Goal: Transaction & Acquisition: Purchase product/service

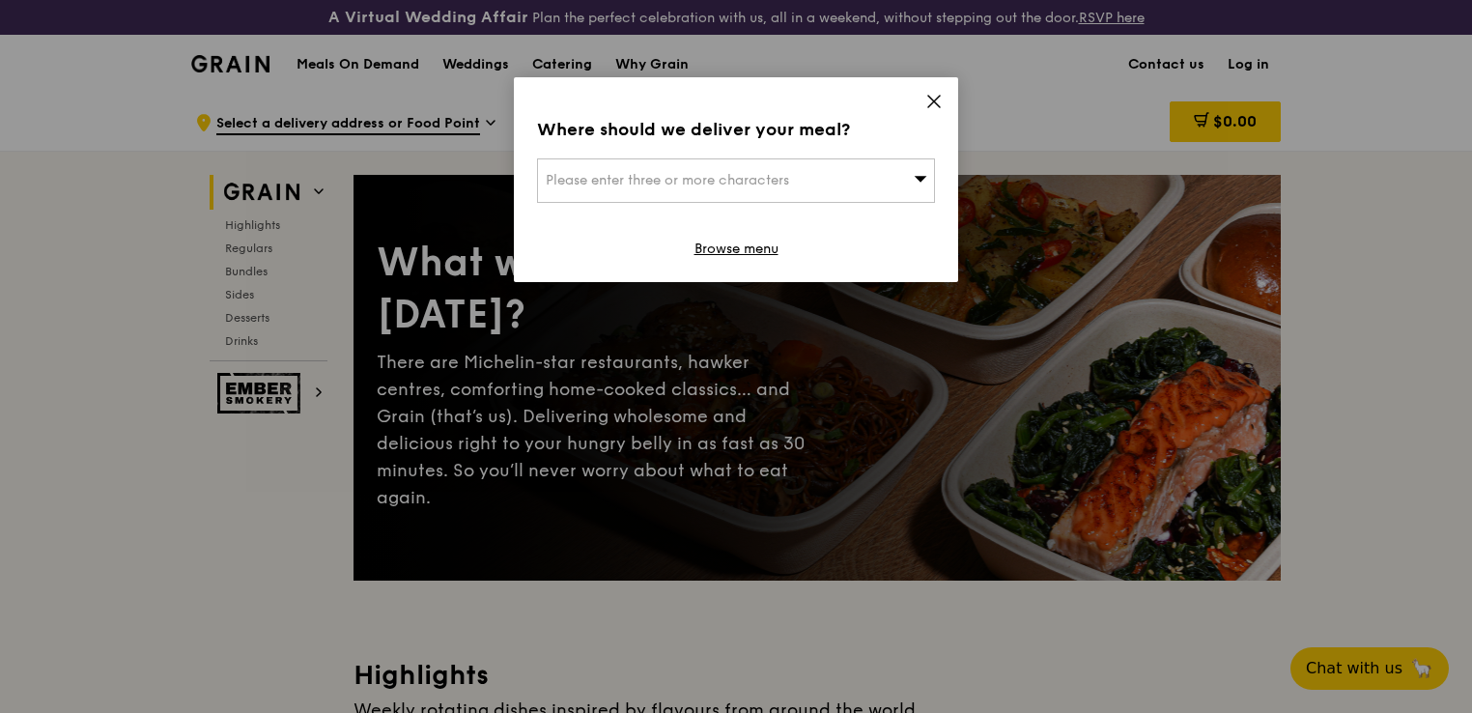
click at [935, 96] on icon at bounding box center [933, 101] width 17 height 17
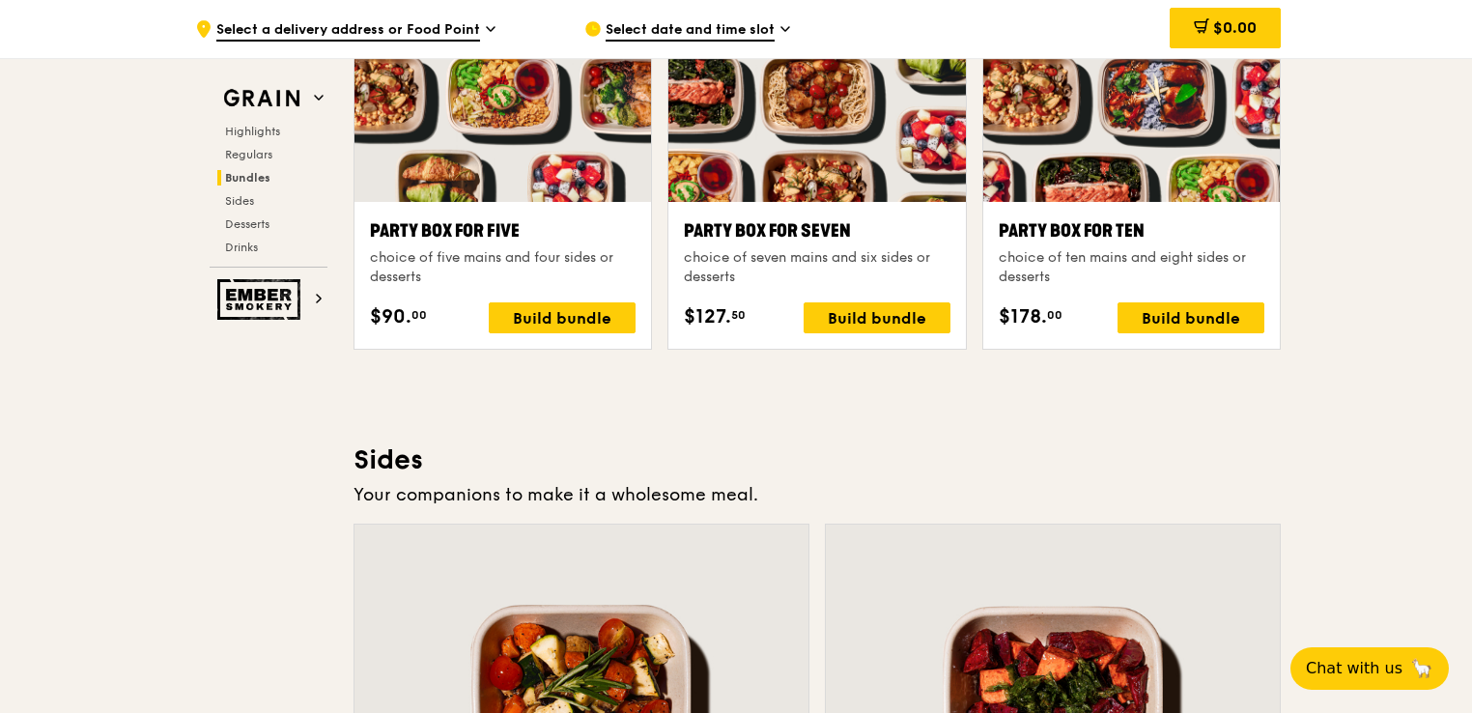
scroll to position [4346, 0]
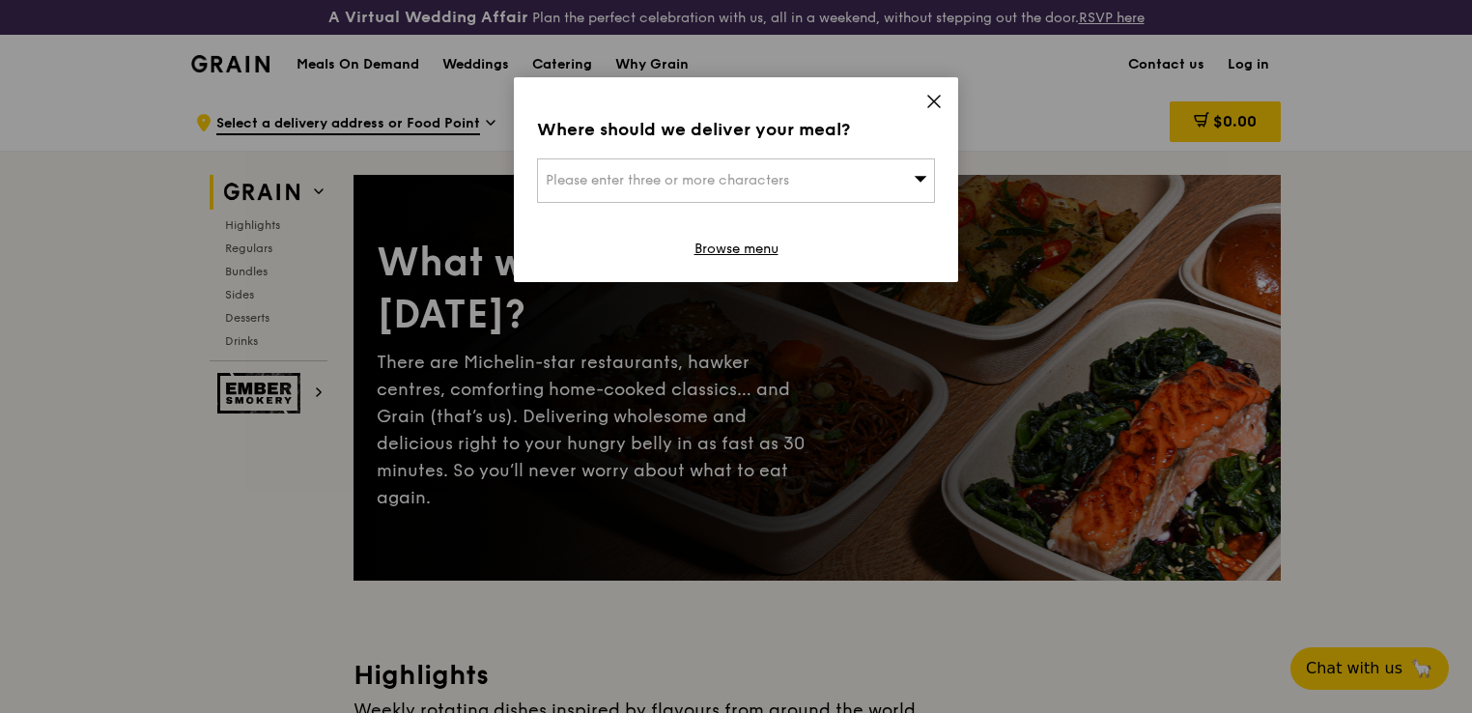
click at [730, 184] on span "Please enter three or more characters" at bounding box center [667, 180] width 243 height 16
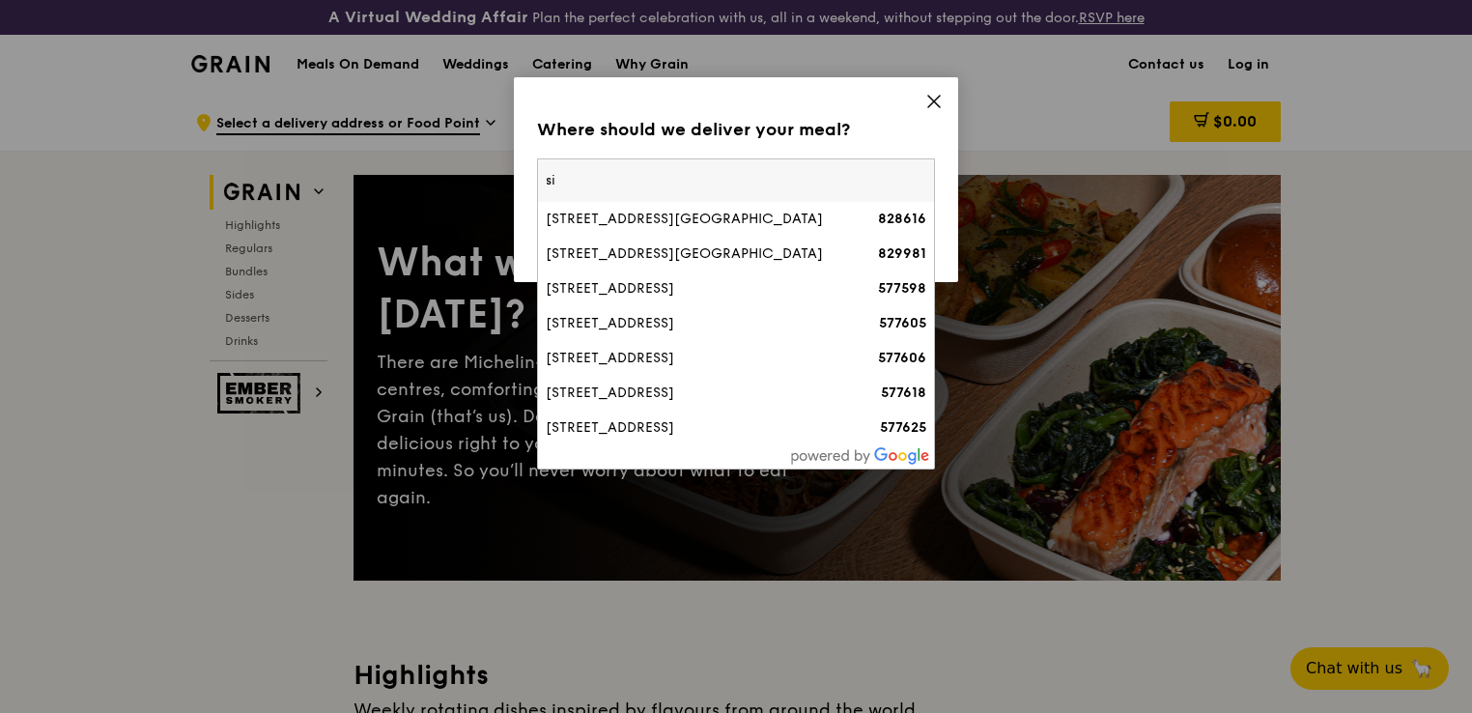
type input "s"
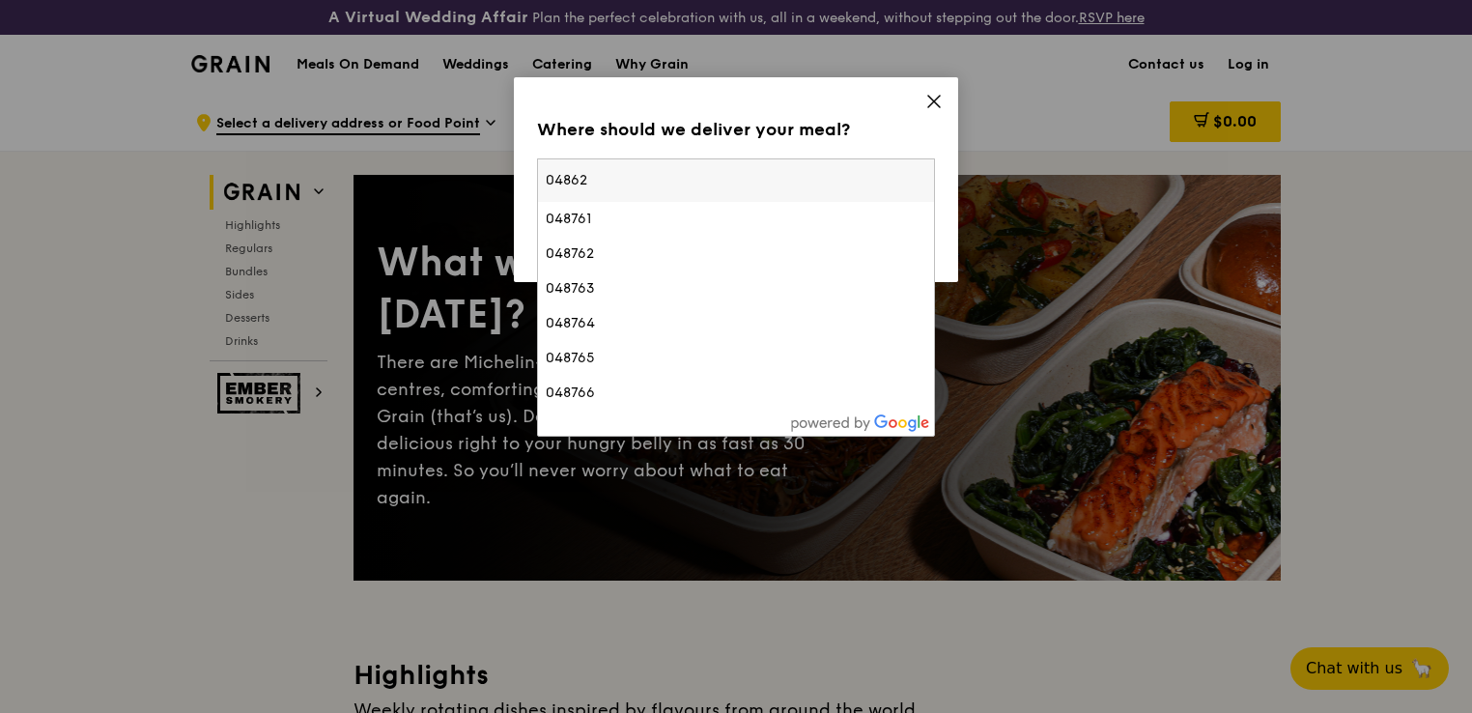
type input "048623"
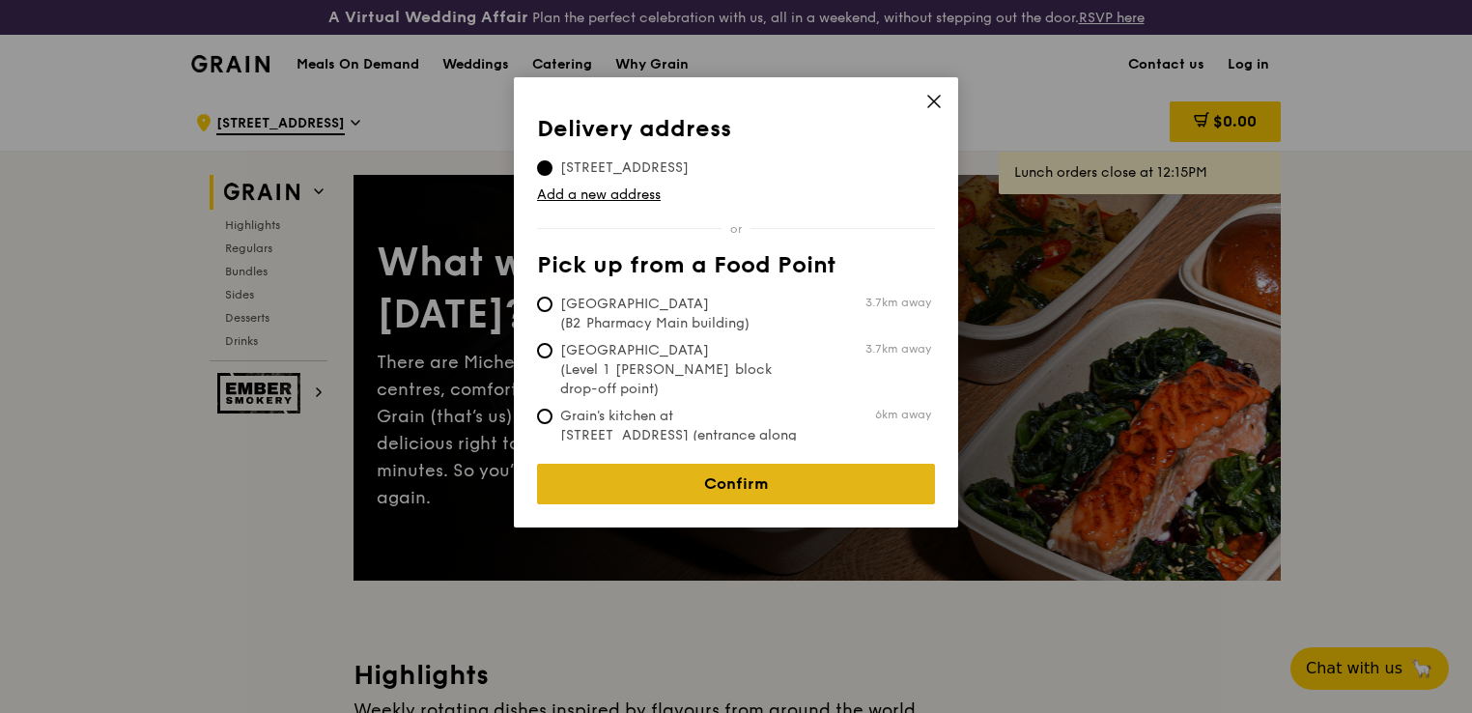
click at [727, 472] on link "Confirm" at bounding box center [736, 484] width 398 height 41
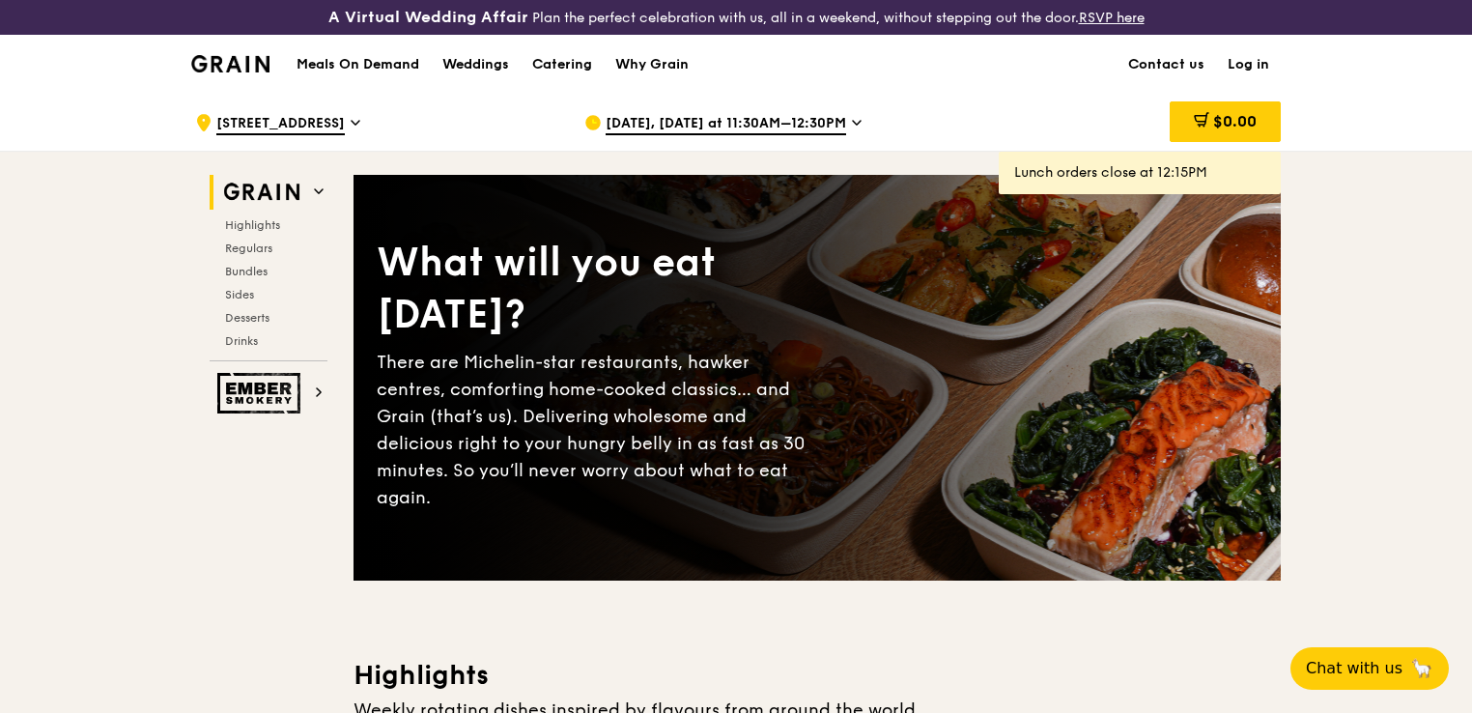
click at [838, 125] on span "Sep 30, Today at 11:30AM–12:30PM" at bounding box center [726, 124] width 240 height 21
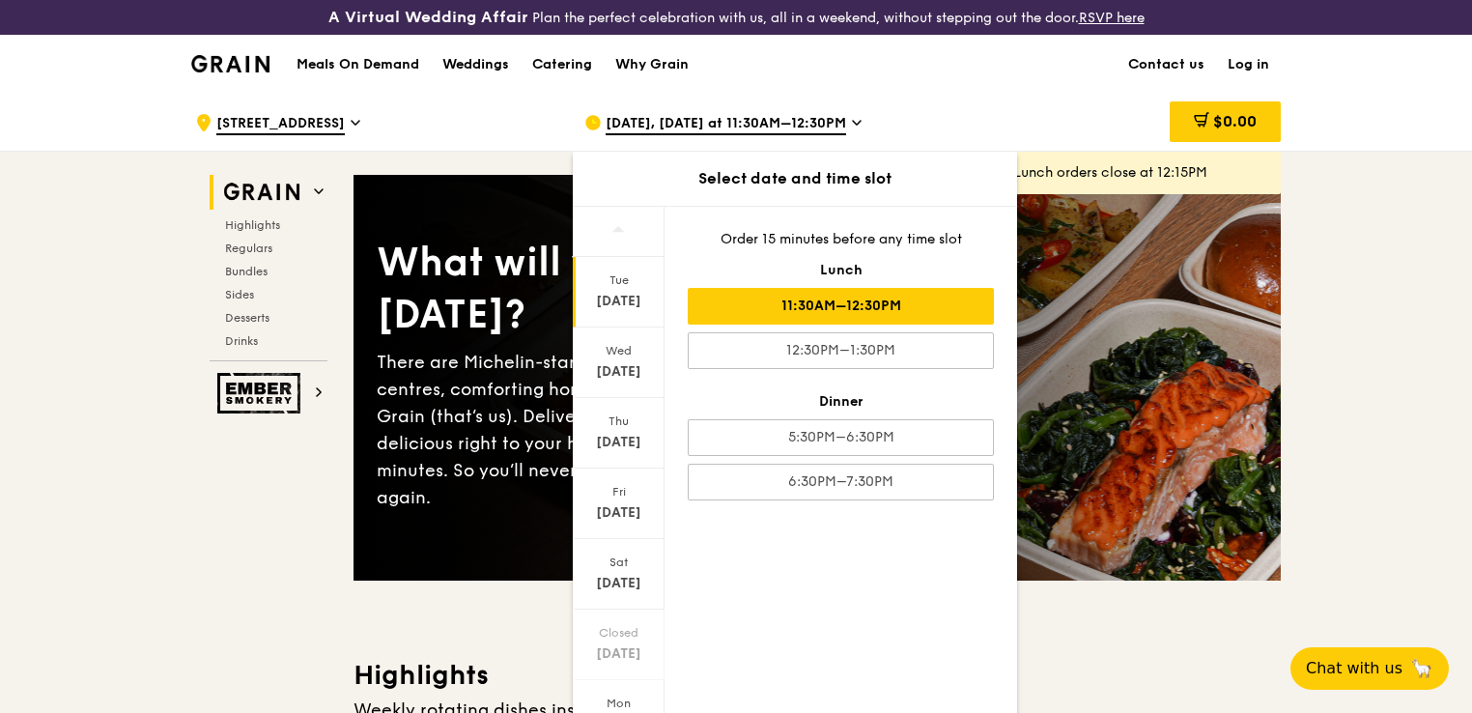
click at [989, 84] on div "Meals On Demand Weddings Catering Why Grain Contact us Log in" at bounding box center [735, 64] width 1089 height 59
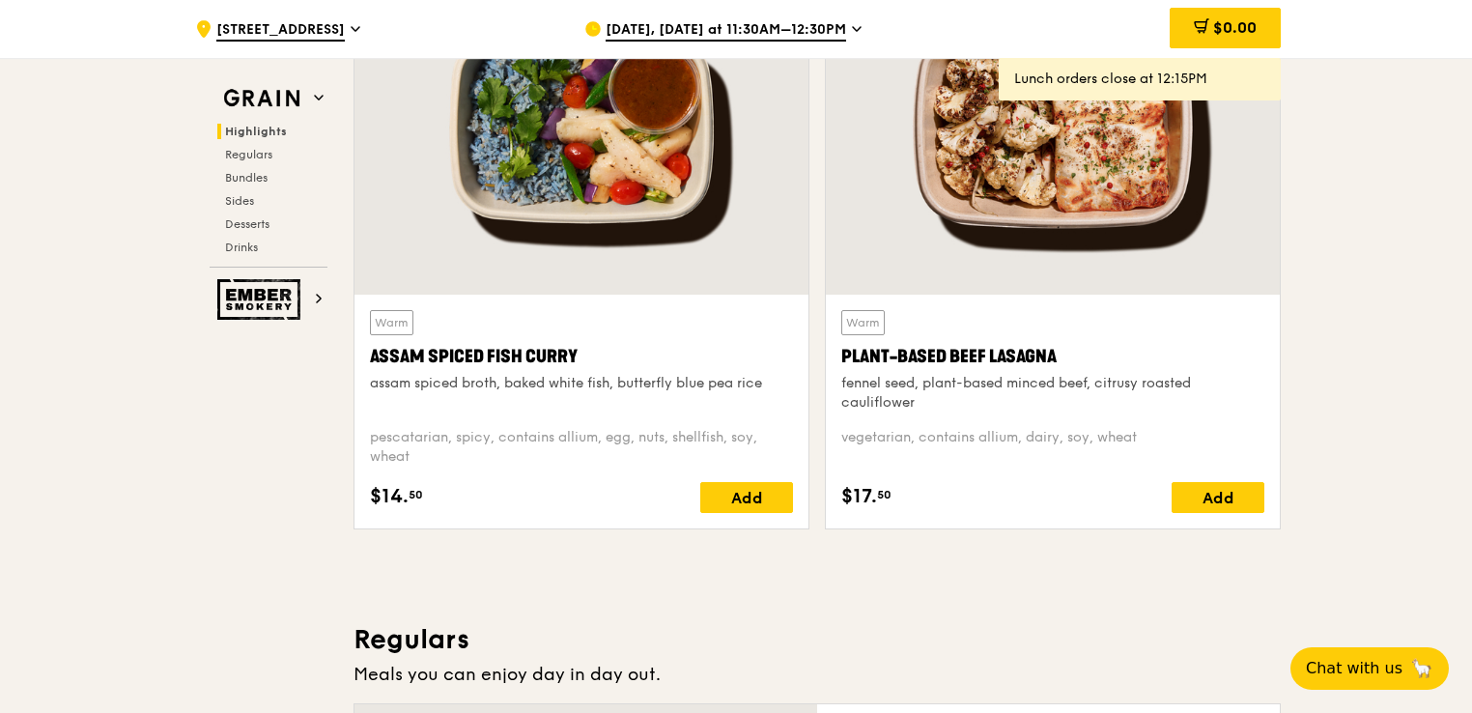
scroll to position [780, 0]
click at [761, 511] on div "Add" at bounding box center [746, 496] width 93 height 31
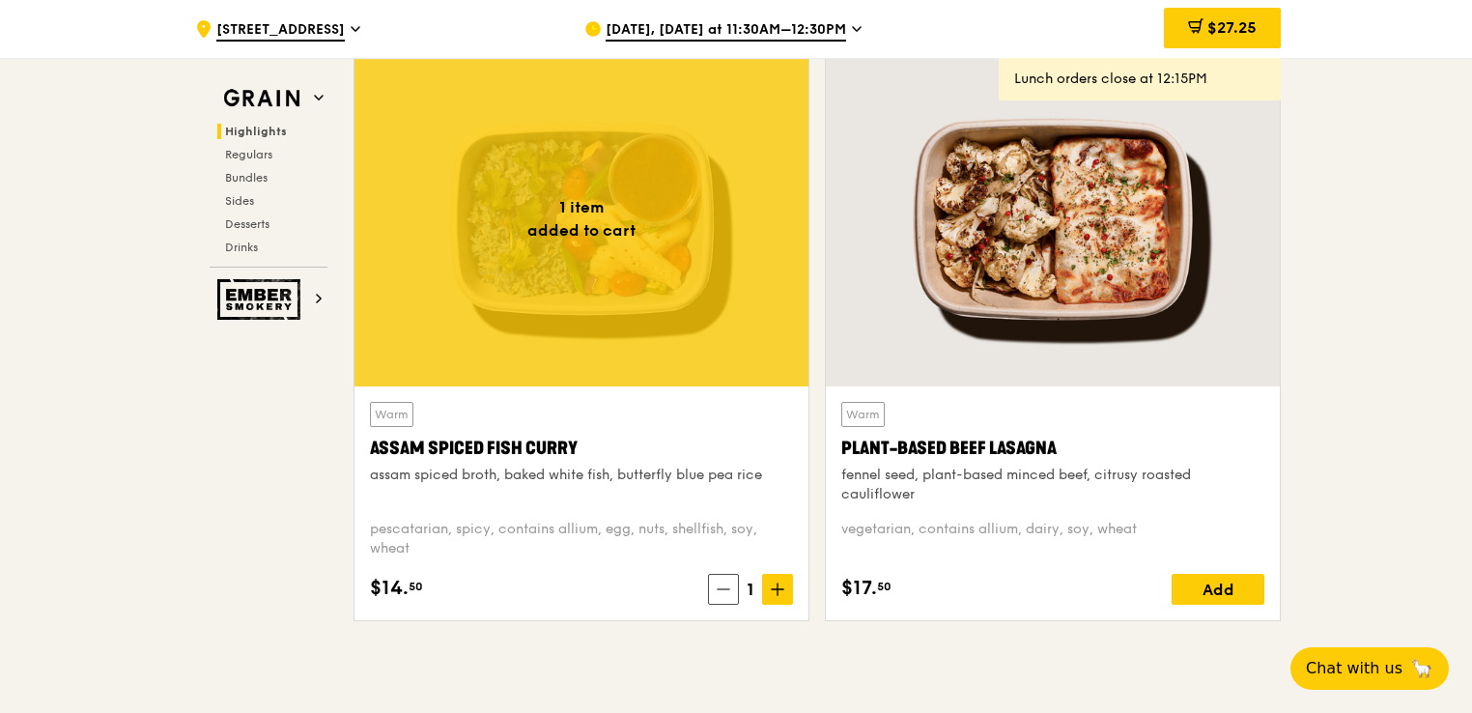
scroll to position [619, 0]
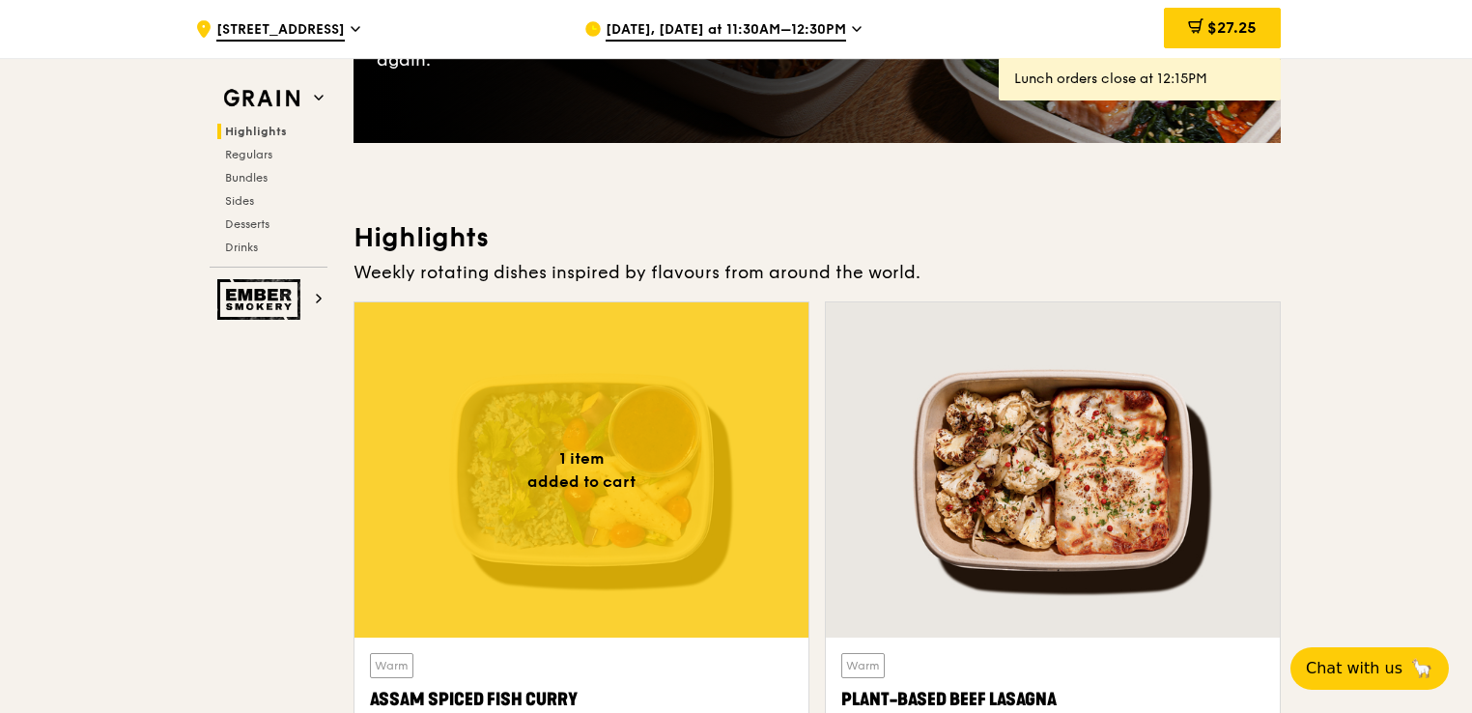
scroll to position [0, 0]
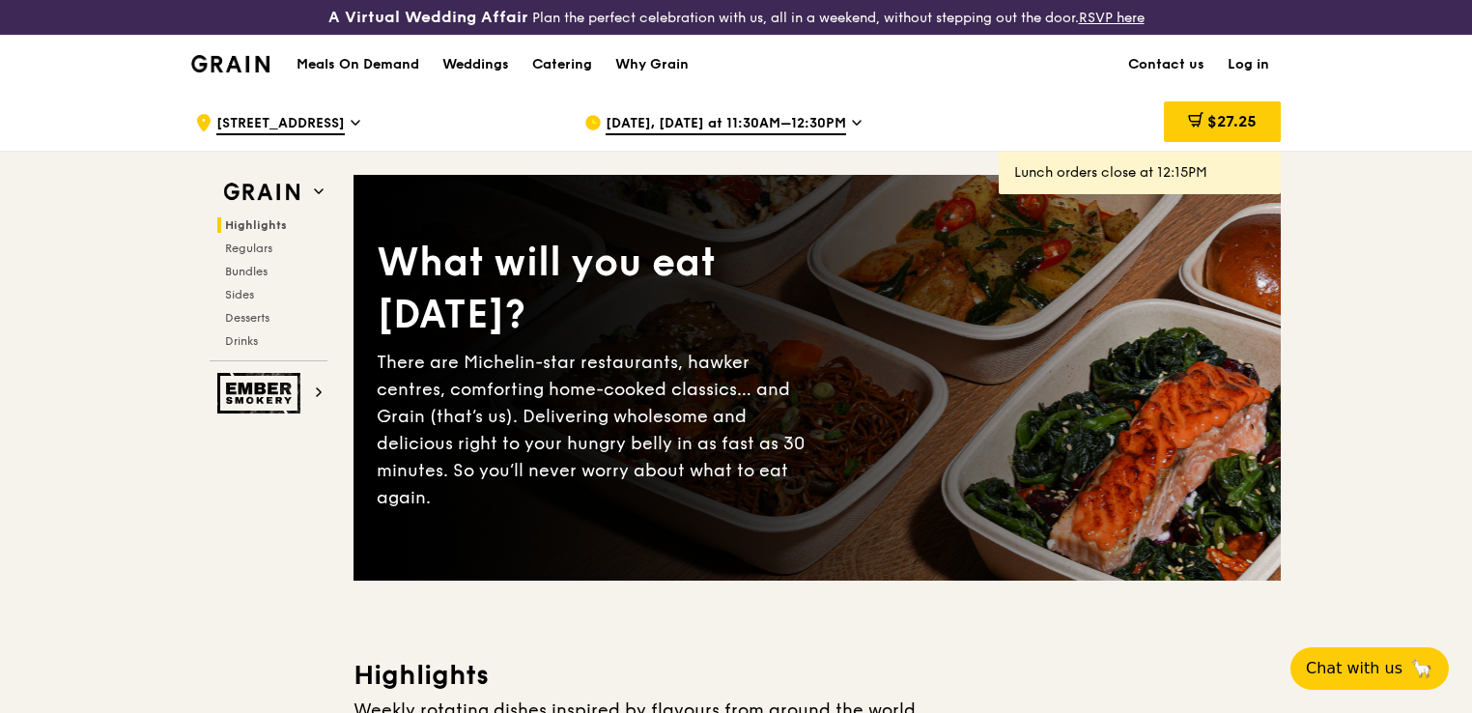
click at [1259, 52] on link "Log in" at bounding box center [1248, 65] width 65 height 58
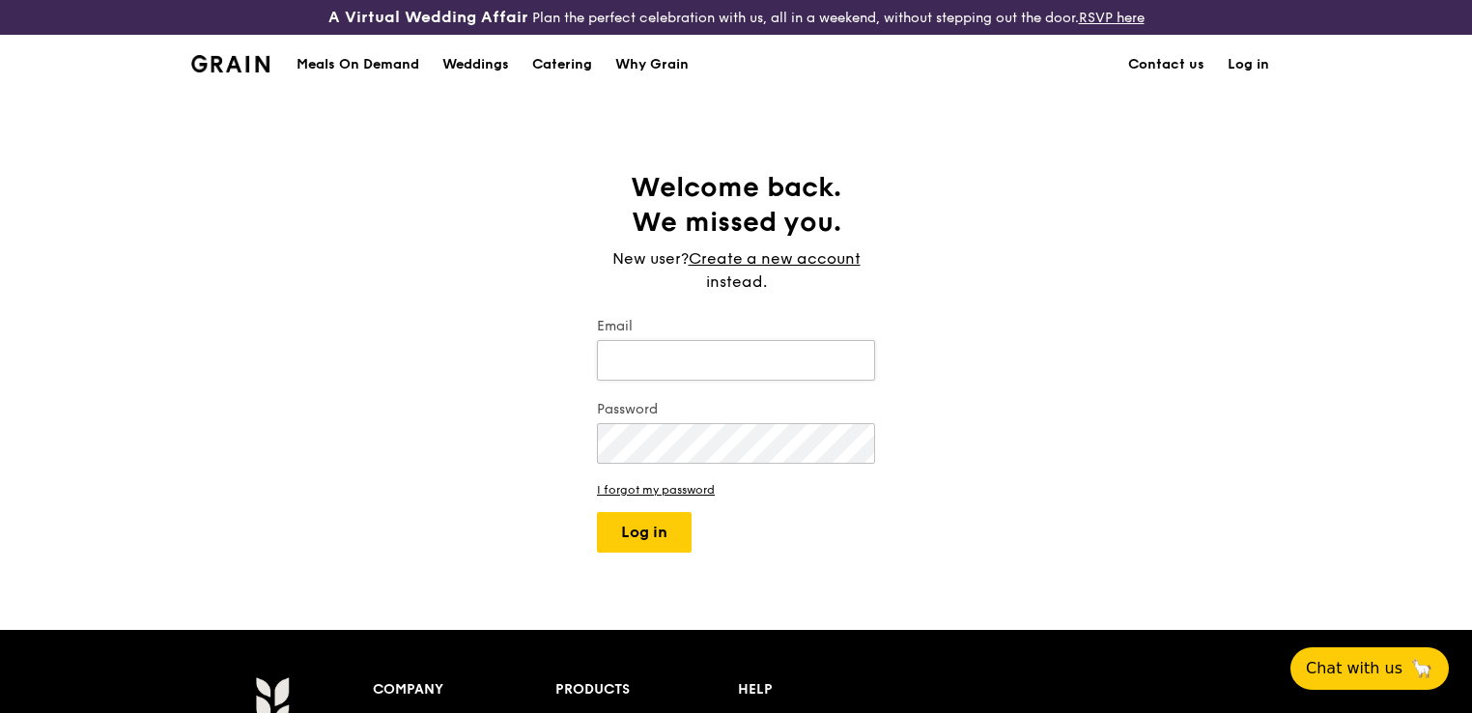
click at [778, 353] on body "A Virtual Wedding Affair Plan the perfect celebration with us, all in a weekend…" at bounding box center [736, 600] width 1472 height 1200
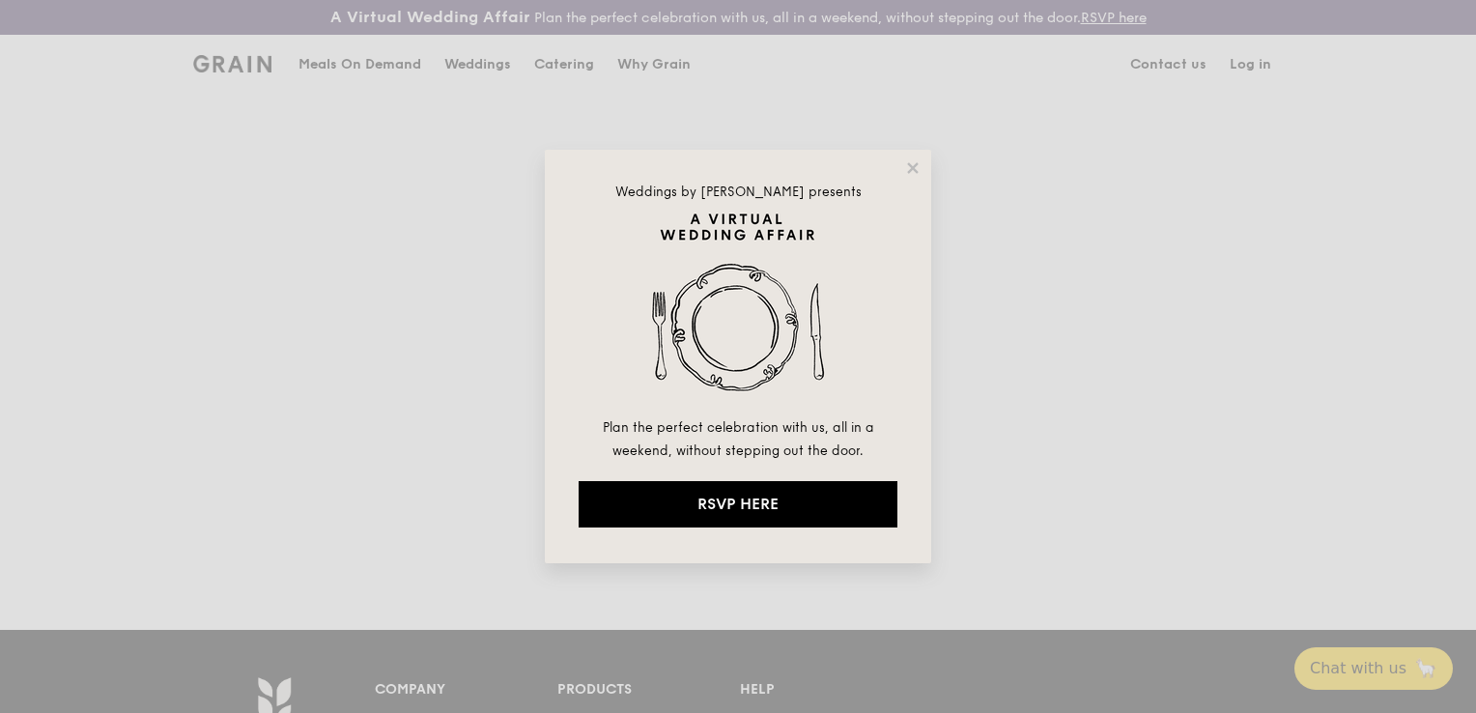
click at [916, 157] on div "Weddings by Grain presents Plan the perfect celebration with us, all in a weeke…" at bounding box center [738, 356] width 386 height 413
click at [910, 173] on icon at bounding box center [912, 167] width 17 height 17
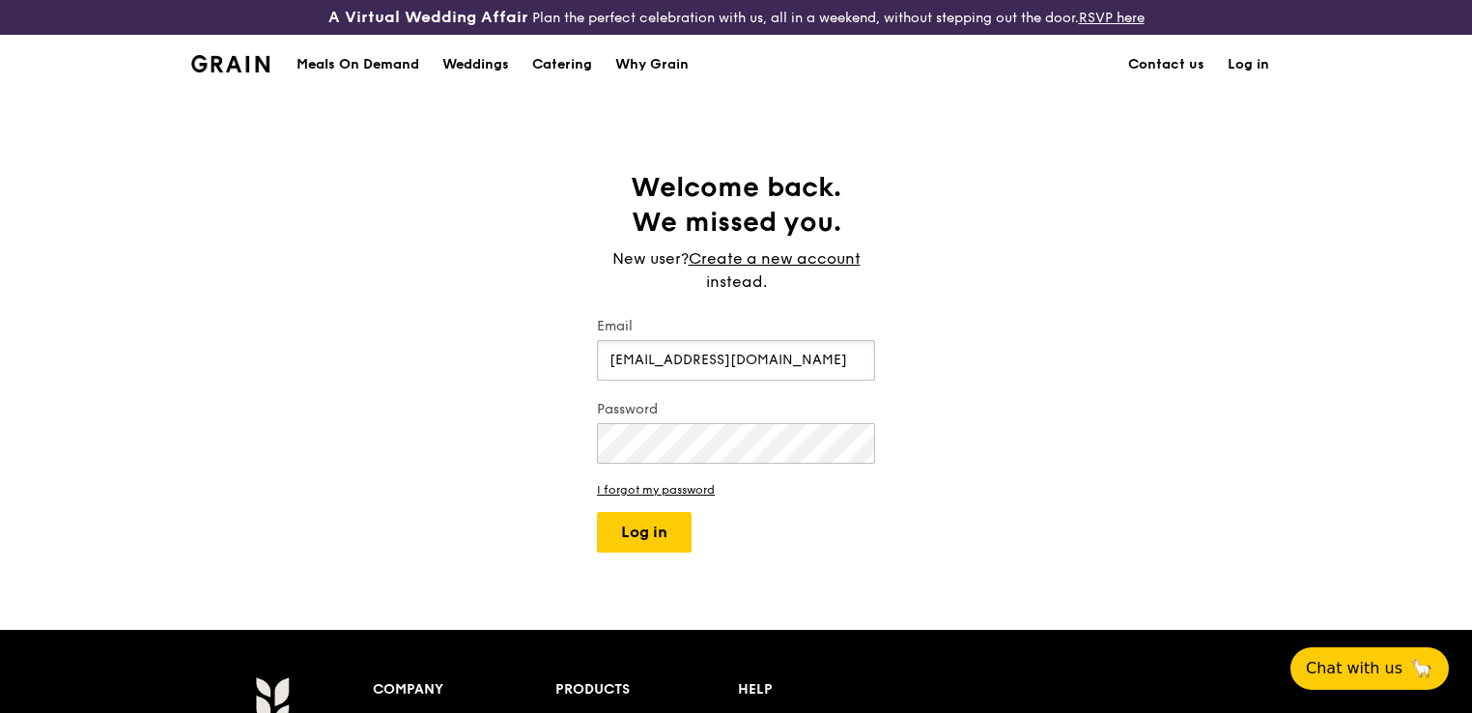
type input "sharonwry@gmail.com"
click at [597, 512] on button "Log in" at bounding box center [644, 532] width 95 height 41
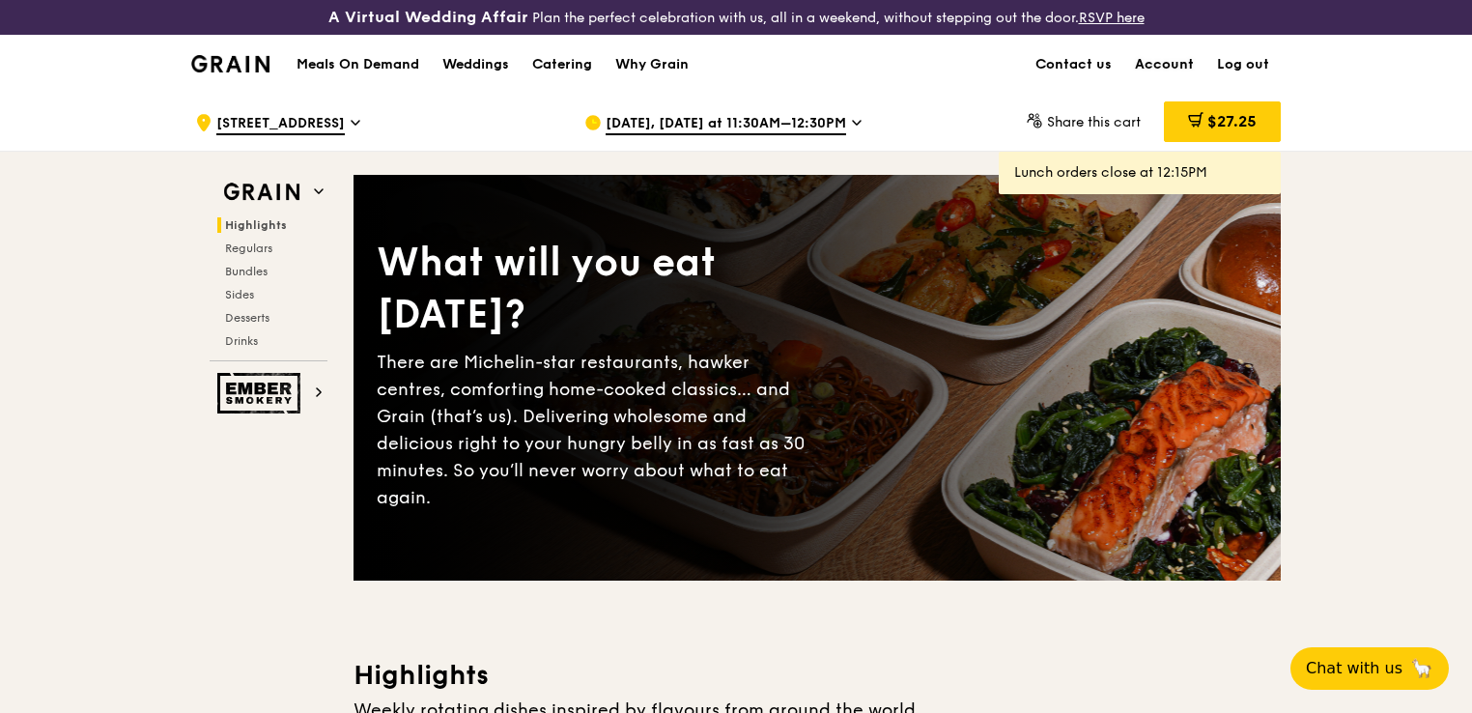
click at [1178, 54] on link "Account" at bounding box center [1164, 65] width 82 height 58
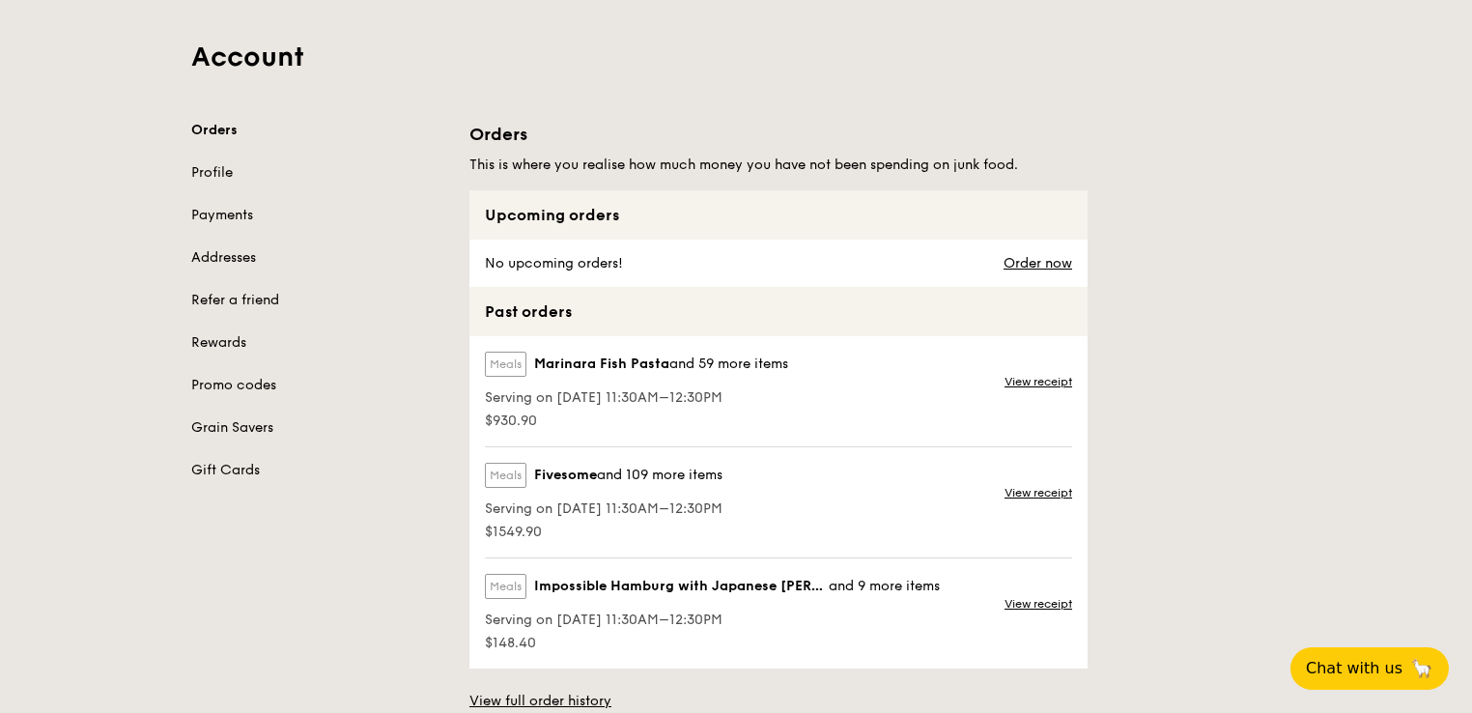
scroll to position [134, 0]
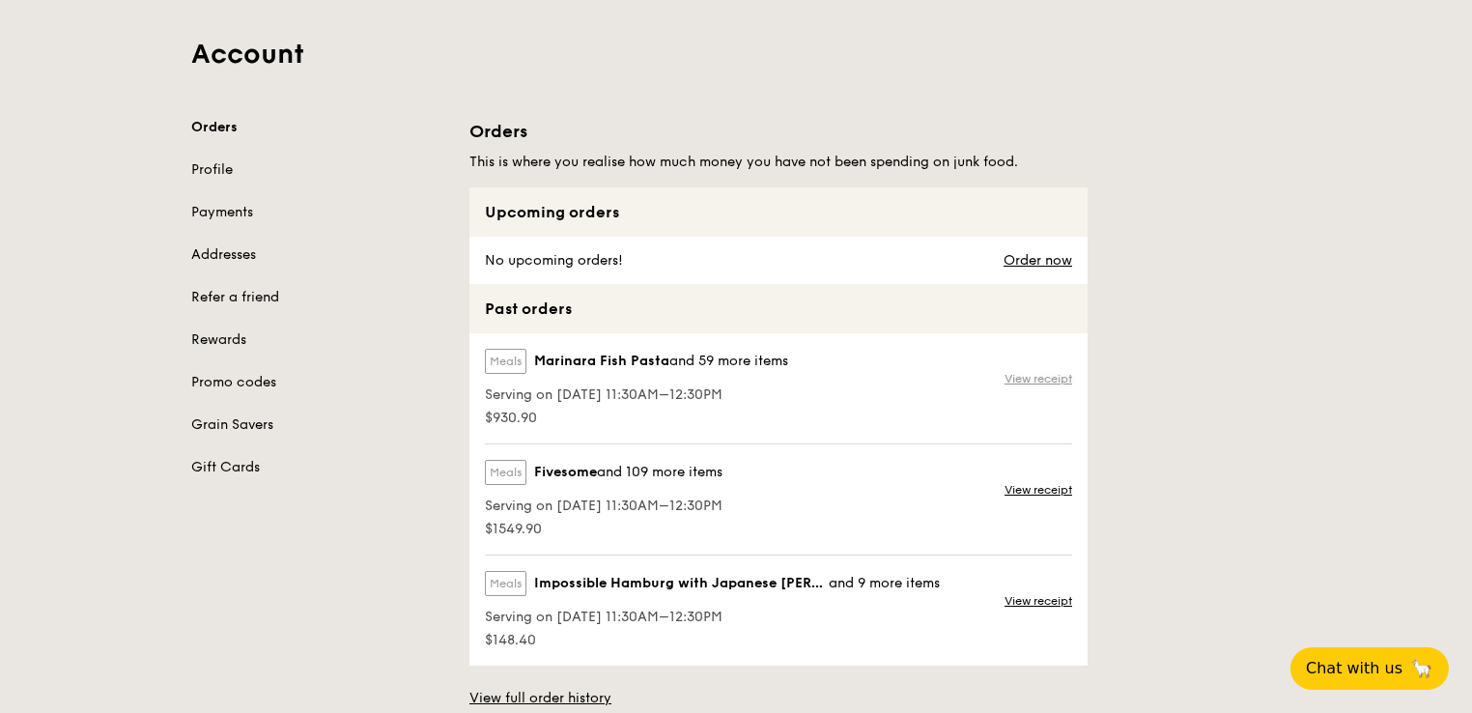
click at [1028, 379] on link "View receipt" at bounding box center [1038, 378] width 68 height 15
